Goal: Transaction & Acquisition: Purchase product/service

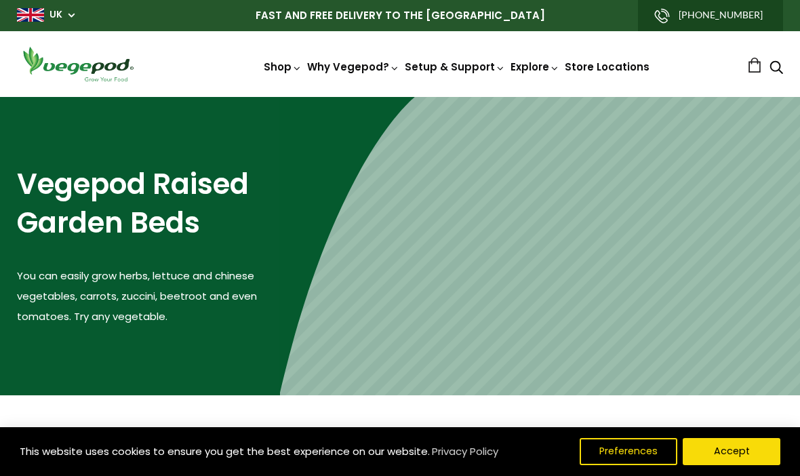
click at [400, 97] on span "Vegepod Bundles" at bounding box center [400, 97] width 0 height 0
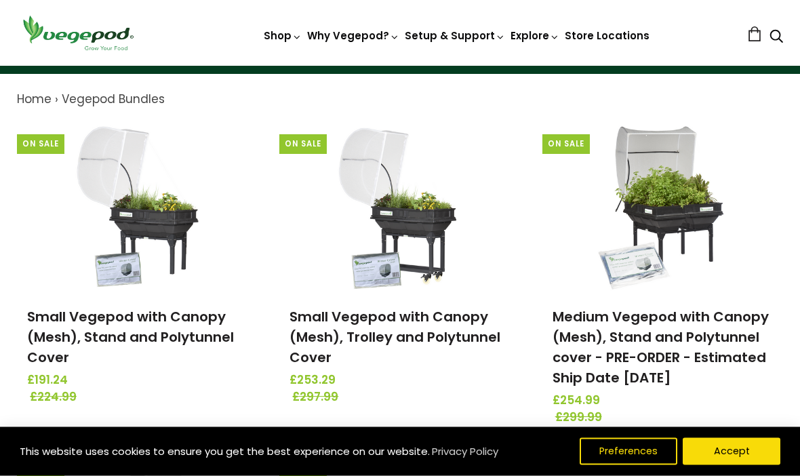
scroll to position [133, 0]
click at [699, 213] on img at bounding box center [662, 207] width 142 height 170
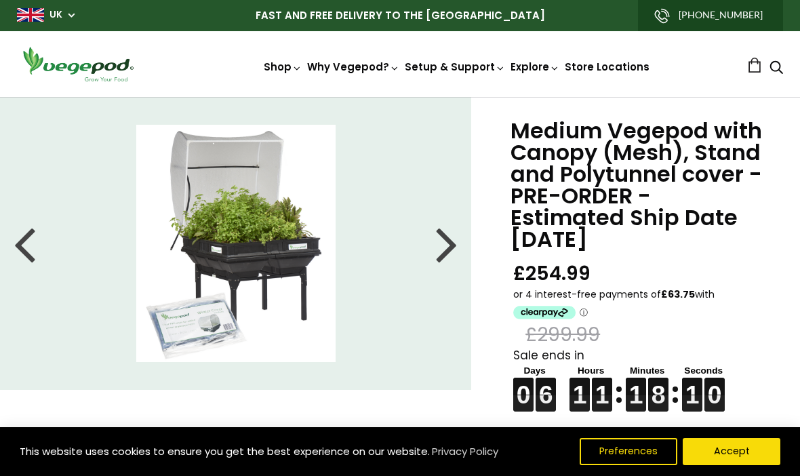
click at [450, 249] on div at bounding box center [447, 243] width 22 height 61
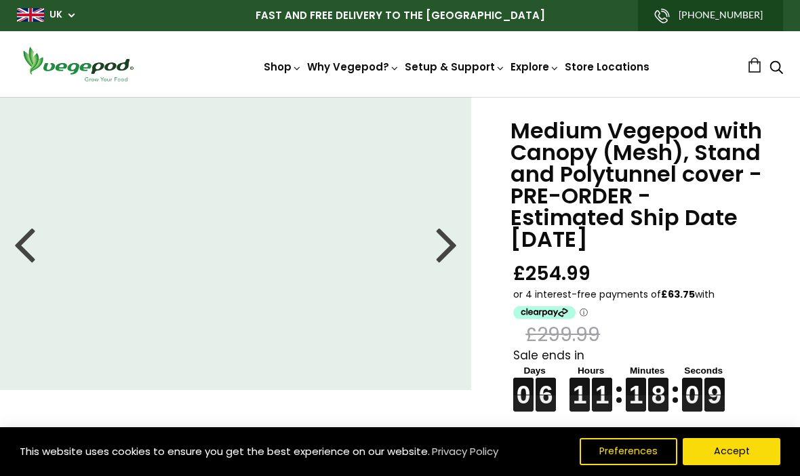
click at [438, 247] on div at bounding box center [447, 243] width 22 height 61
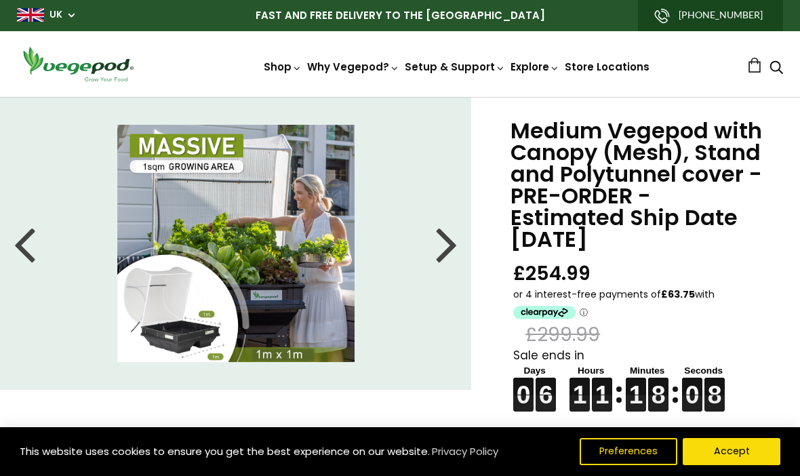
click at [438, 246] on div at bounding box center [447, 243] width 22 height 61
